Goal: Information Seeking & Learning: Learn about a topic

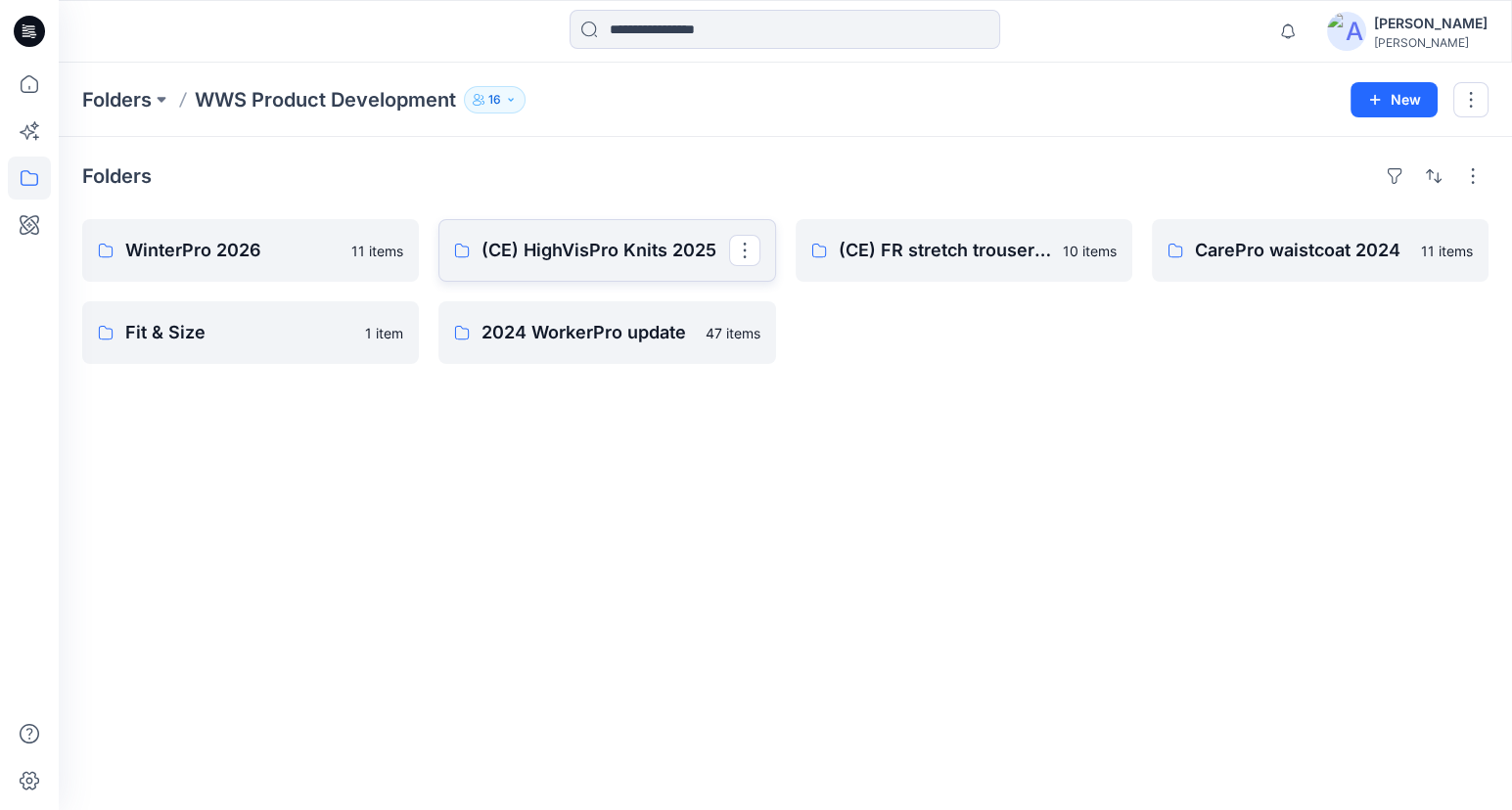
click at [631, 263] on link "(CE) HighVisPro Knits 2025" at bounding box center [607, 250] width 337 height 63
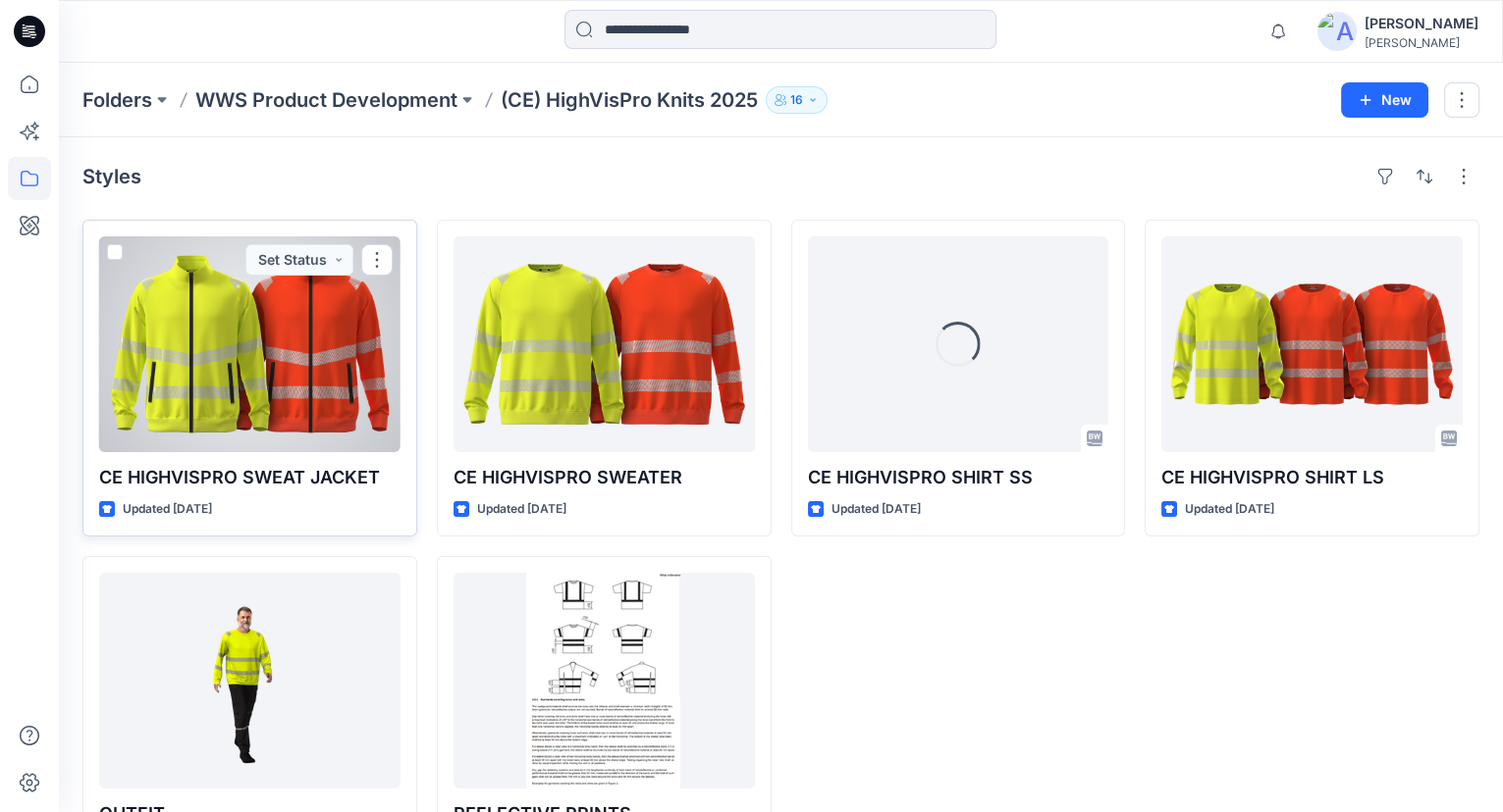
click at [309, 382] on div at bounding box center [250, 345] width 302 height 216
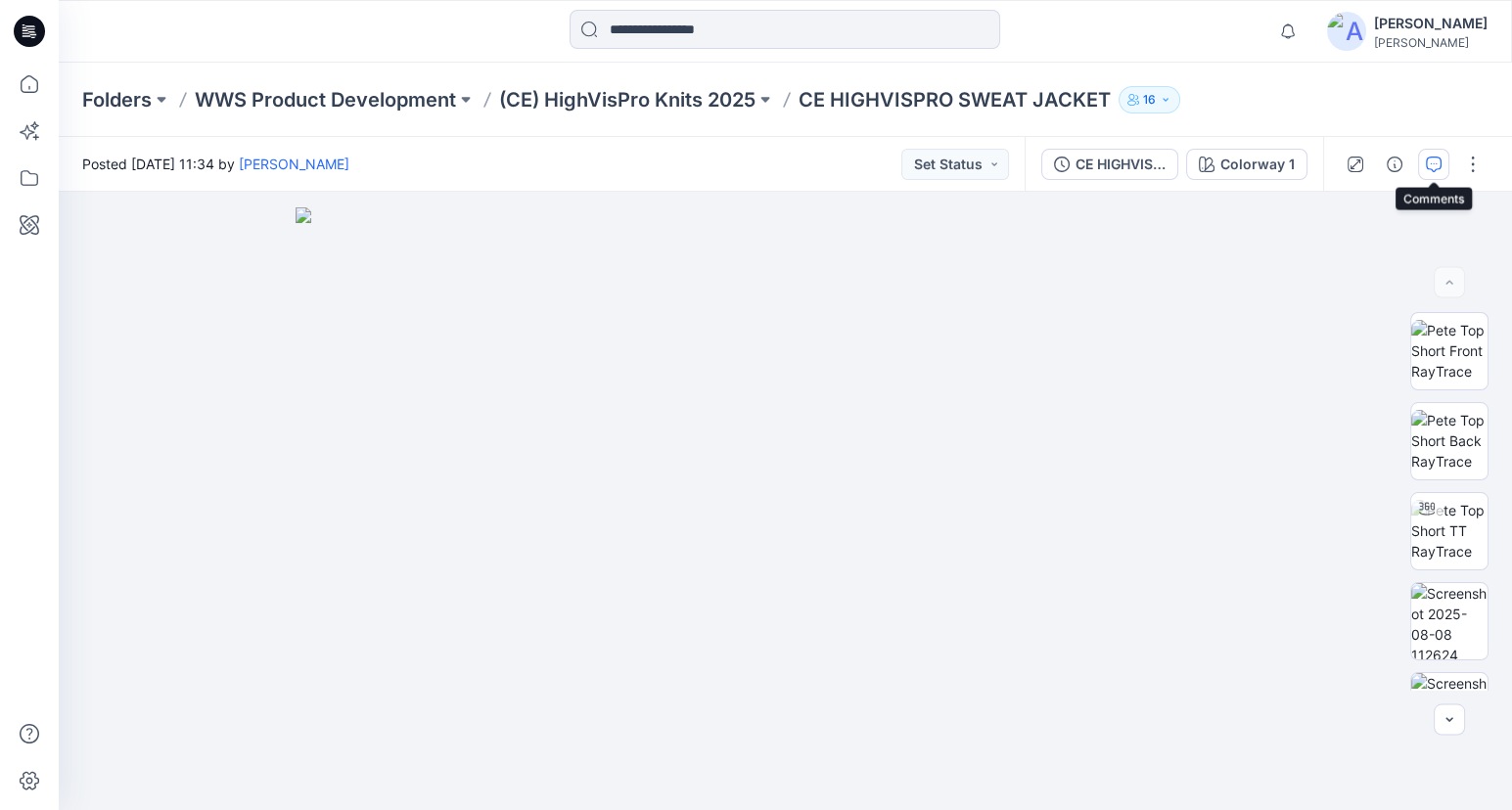
click at [1432, 151] on button "button" at bounding box center [1433, 163] width 31 height 31
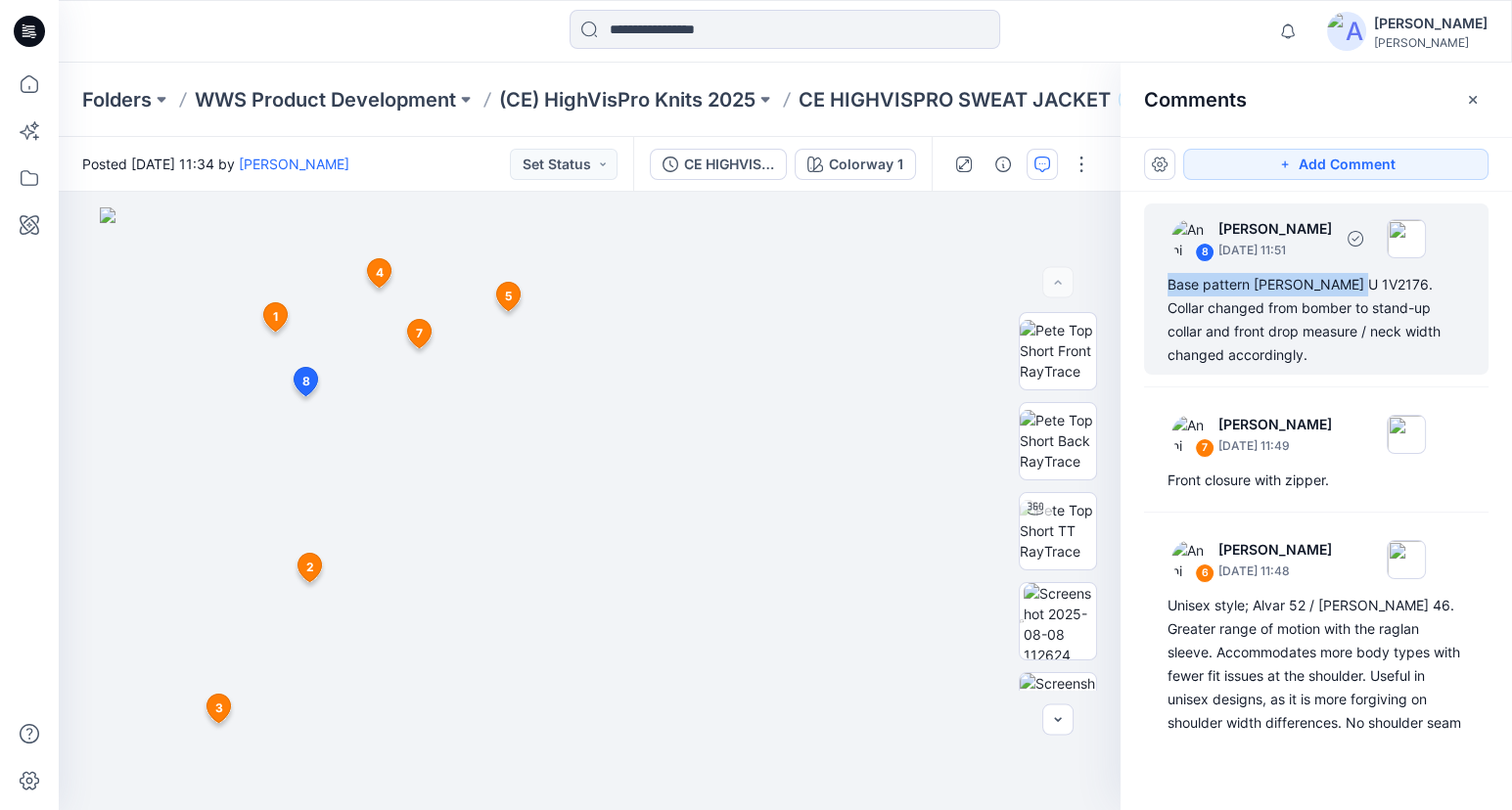
drag, startPoint x: 1354, startPoint y: 280, endPoint x: 1147, endPoint y: 286, distance: 207.1
click at [1147, 286] on div "8 [PERSON_NAME] [DATE] 11:51 Base pattern [PERSON_NAME] U 1V2176. Collar change…" at bounding box center [1316, 289] width 345 height 171
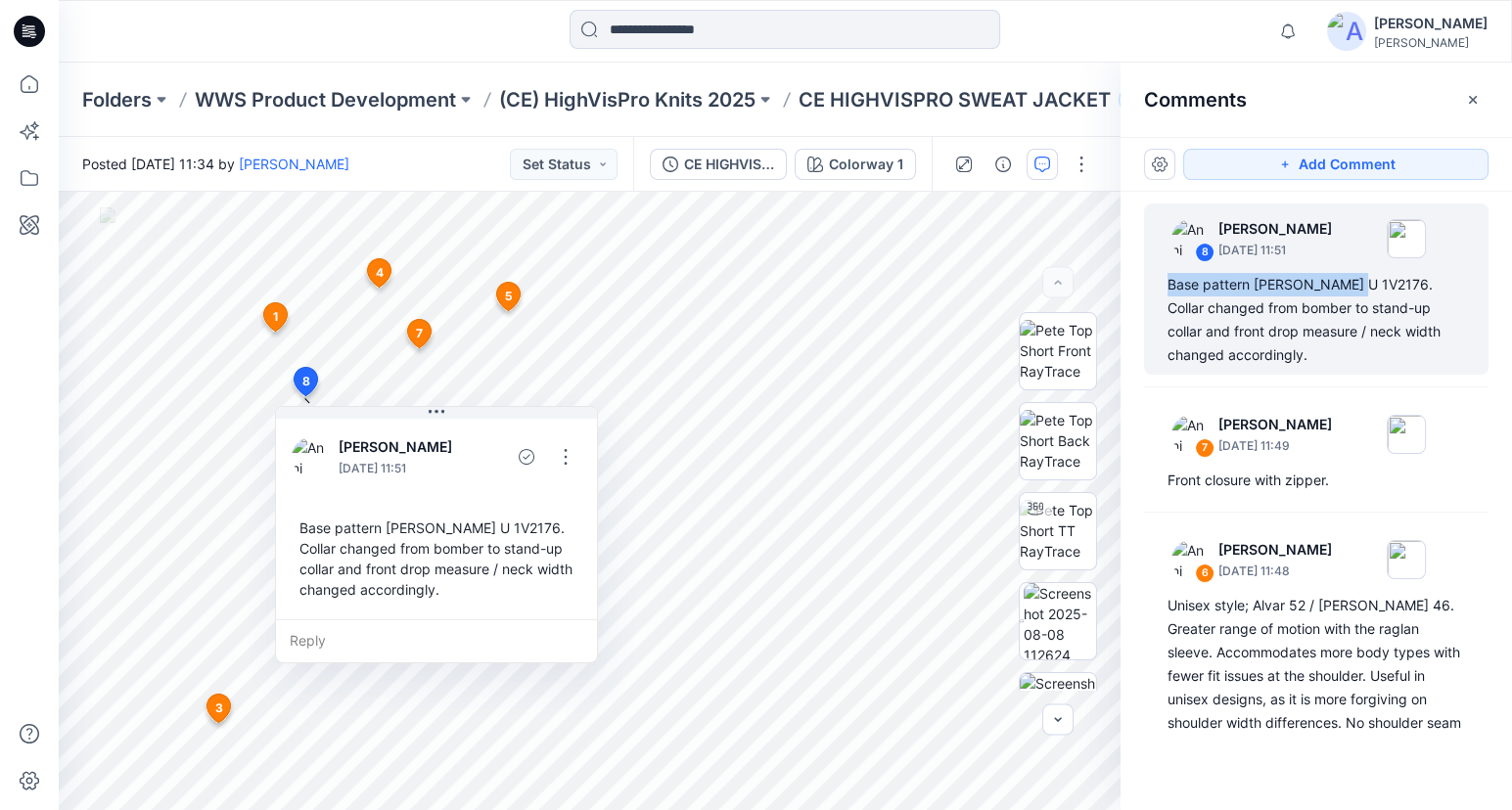
copy div "Base pattern [PERSON_NAME] U 1V2176."
click at [4, 602] on div at bounding box center [29, 405] width 59 height 810
click at [26, 486] on div at bounding box center [29, 436] width 43 height 748
click at [741, 98] on p "(CE) HighVisPro Knits 2025" at bounding box center [627, 100] width 256 height 28
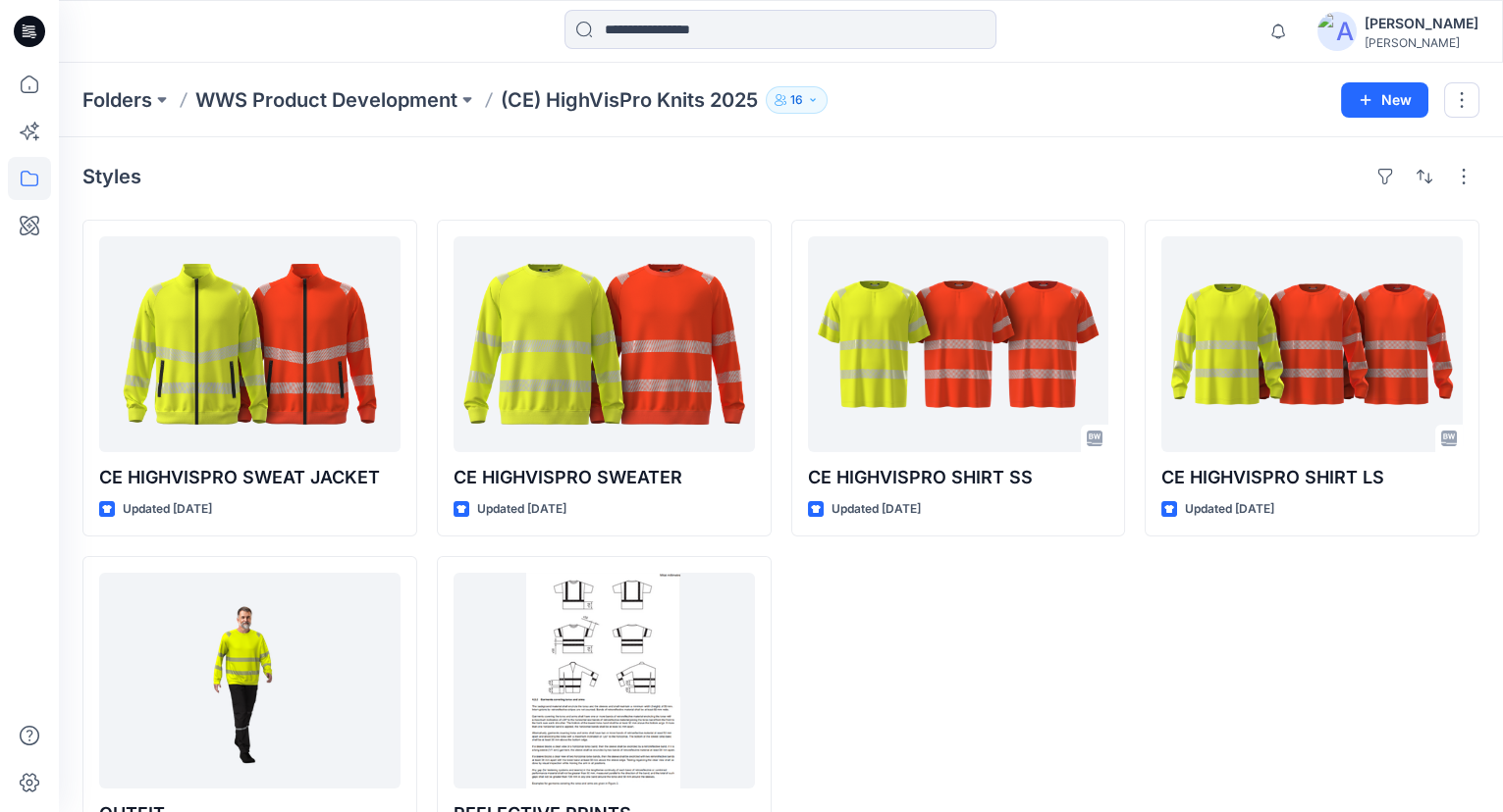
click at [304, 93] on p "WWS Product Development" at bounding box center [327, 100] width 262 height 28
